Goal: Task Accomplishment & Management: Use online tool/utility

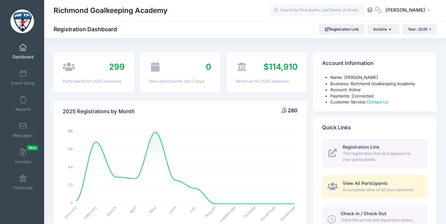
select select
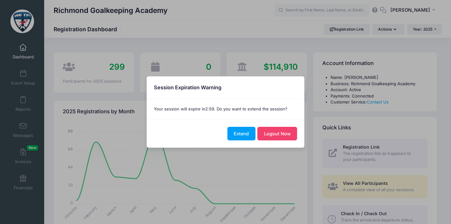
click at [238, 134] on button "Extend" at bounding box center [241, 134] width 28 height 14
click at [238, 134] on body "Processing Request Please wait... Processing Request Please wait... Processing …" at bounding box center [225, 112] width 451 height 224
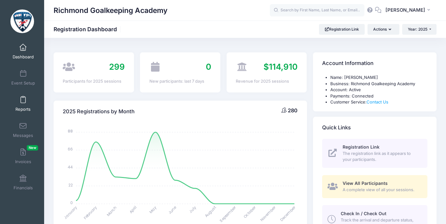
click at [23, 101] on span at bounding box center [23, 99] width 0 height 7
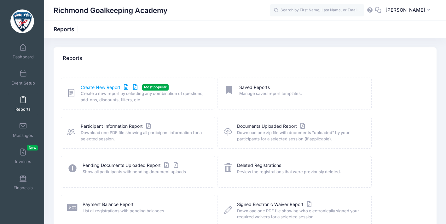
click at [101, 87] on link "Create New Report" at bounding box center [110, 87] width 59 height 7
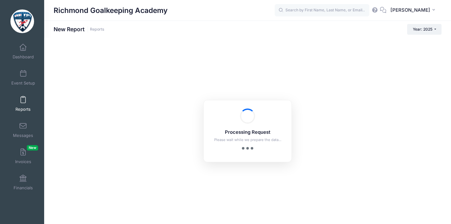
checkbox input "true"
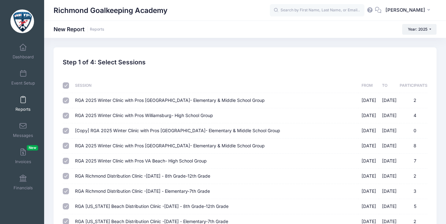
click at [64, 85] on input "checkbox" at bounding box center [66, 85] width 6 height 6
checkbox input "false"
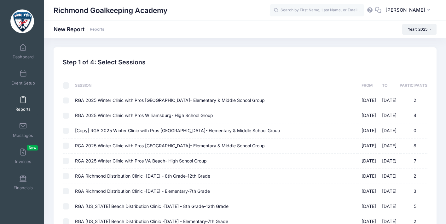
checkbox input "false"
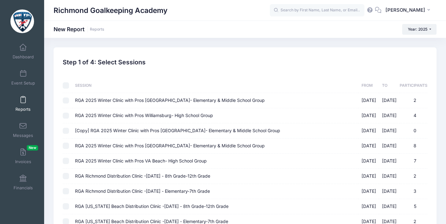
checkbox input "false"
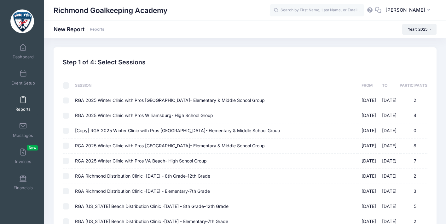
checkbox input "false"
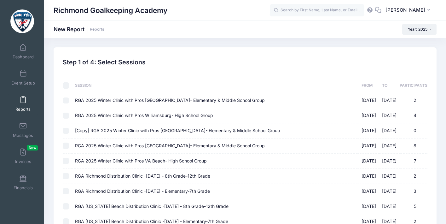
checkbox input "false"
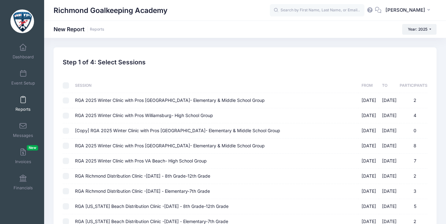
checkbox input "false"
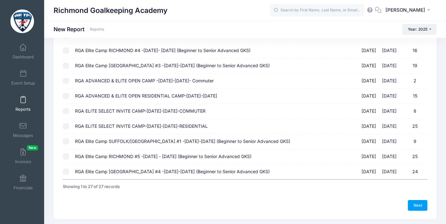
scroll to position [282, 0]
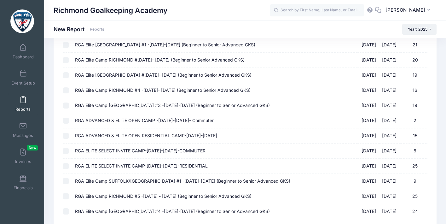
click at [186, 133] on span "RGA ADVANCED & ELITE OPEN RESIDENTIAL CAMP-[DATE]-[DATE]" at bounding box center [146, 135] width 142 height 5
click at [69, 133] on input "RGA ADVANCED & ELITE OPEN RESIDENTIAL CAMP-July 13-17, 2025 07/13/2025 - 07/17/…" at bounding box center [66, 136] width 6 height 6
checkbox input "true"
click at [185, 118] on span "RGA ADVANCED & ELITE OPEN CAMP -[DATE]-[DATE]- Commuter" at bounding box center [144, 120] width 139 height 5
click at [69, 118] on input "RGA ADVANCED & ELITE OPEN CAMP -July 13-17, 2025- Commuter 07/13/2025 - 07/17/2…" at bounding box center [66, 121] width 6 height 6
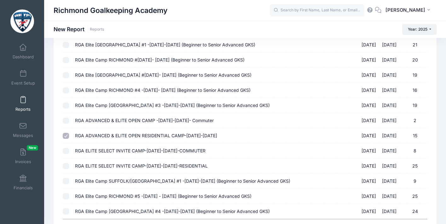
checkbox input "true"
click at [176, 148] on span "RGA ELITE SELECT INVITE CAMP-[DATE]-[DATE]-COMMUTER" at bounding box center [140, 150] width 130 height 5
click at [69, 148] on input "RGA ELITE SELECT INVITE CAMP-July 20-24, 2025-COMMUTER 07/20/2025 - 07/24/2025 8" at bounding box center [66, 151] width 6 height 6
checkbox input "true"
click at [183, 163] on span "RGA ELITE SELECT INVITE CAMP-[DATE]-[DATE]-RESIDENTIAL" at bounding box center [141, 165] width 133 height 5
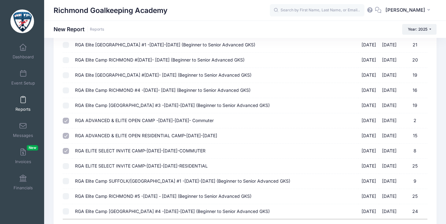
click at [69, 163] on input "RGA ELITE SELECT INVITE CAMP-July 20-24, 2025-RESIDENTIAL 07/20/2025 - 07/24/20…" at bounding box center [66, 166] width 6 height 6
checkbox input "true"
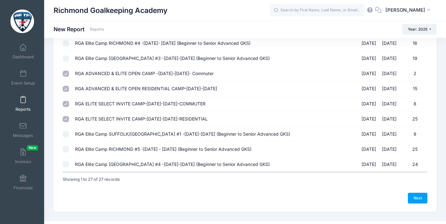
scroll to position [332, 0]
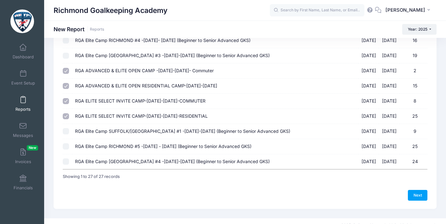
click at [412, 190] on link "Next" at bounding box center [418, 195] width 20 height 11
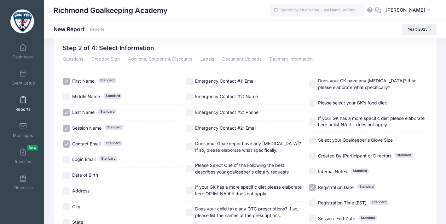
scroll to position [25, 0]
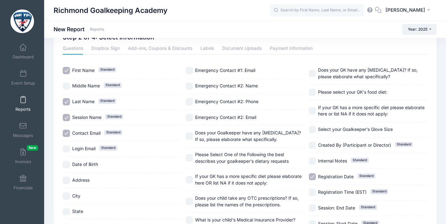
click at [66, 131] on input "Contact Email Standard" at bounding box center [66, 132] width 7 height 7
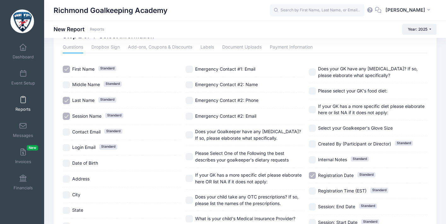
click at [68, 129] on input "Contact Email Standard" at bounding box center [66, 131] width 7 height 7
checkbox input "true"
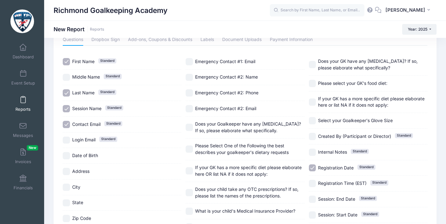
scroll to position [69, 0]
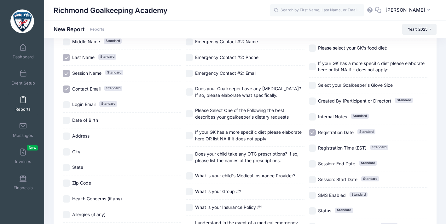
click at [95, 122] on span "Date of Birth" at bounding box center [85, 119] width 26 height 5
checkbox input "true"
click at [87, 135] on span "Address" at bounding box center [80, 135] width 17 height 5
checkbox input "true"
click at [91, 150] on label "City" at bounding box center [122, 151] width 118 height 7
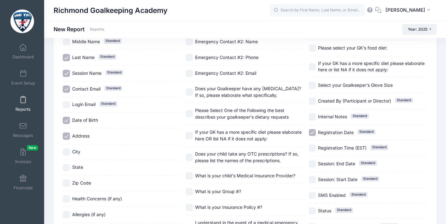
checkbox input "true"
click at [97, 173] on div "State" at bounding box center [122, 168] width 118 height 16
checkbox input "true"
click at [100, 180] on label "Zip Code" at bounding box center [122, 182] width 118 height 7
checkbox input "true"
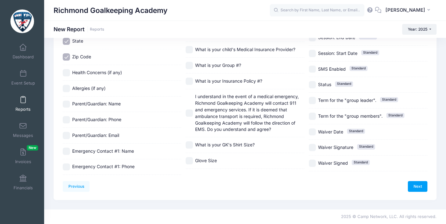
scroll to position [289, 0]
click at [421, 181] on link "Next" at bounding box center [418, 186] width 20 height 11
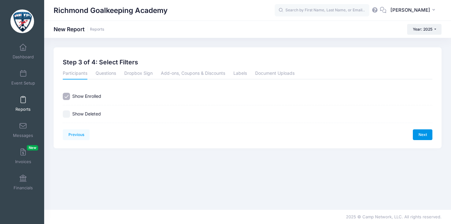
click at [429, 134] on link "Next" at bounding box center [422, 134] width 20 height 11
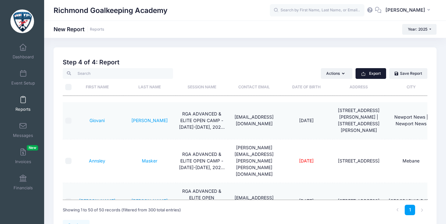
click at [370, 71] on button "Export" at bounding box center [370, 73] width 31 height 11
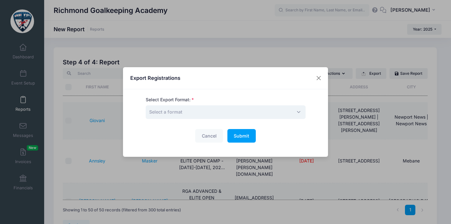
click at [242, 114] on span "Select a format" at bounding box center [226, 112] width 160 height 14
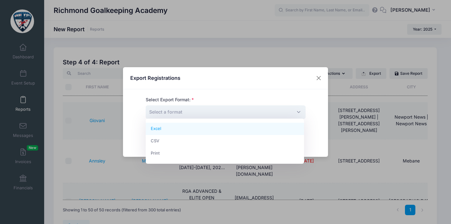
select select "excel"
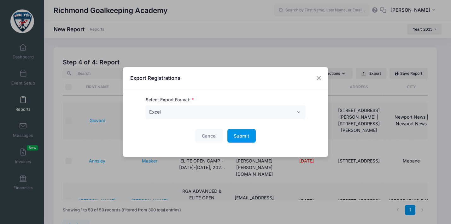
click at [240, 134] on span "Submit" at bounding box center [240, 135] width 15 height 5
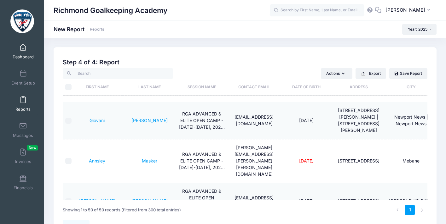
click at [22, 54] on span "Dashboard" at bounding box center [23, 56] width 21 height 5
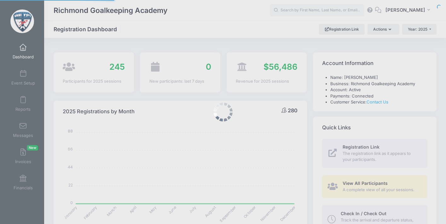
select select
